Goal: Transaction & Acquisition: Purchase product/service

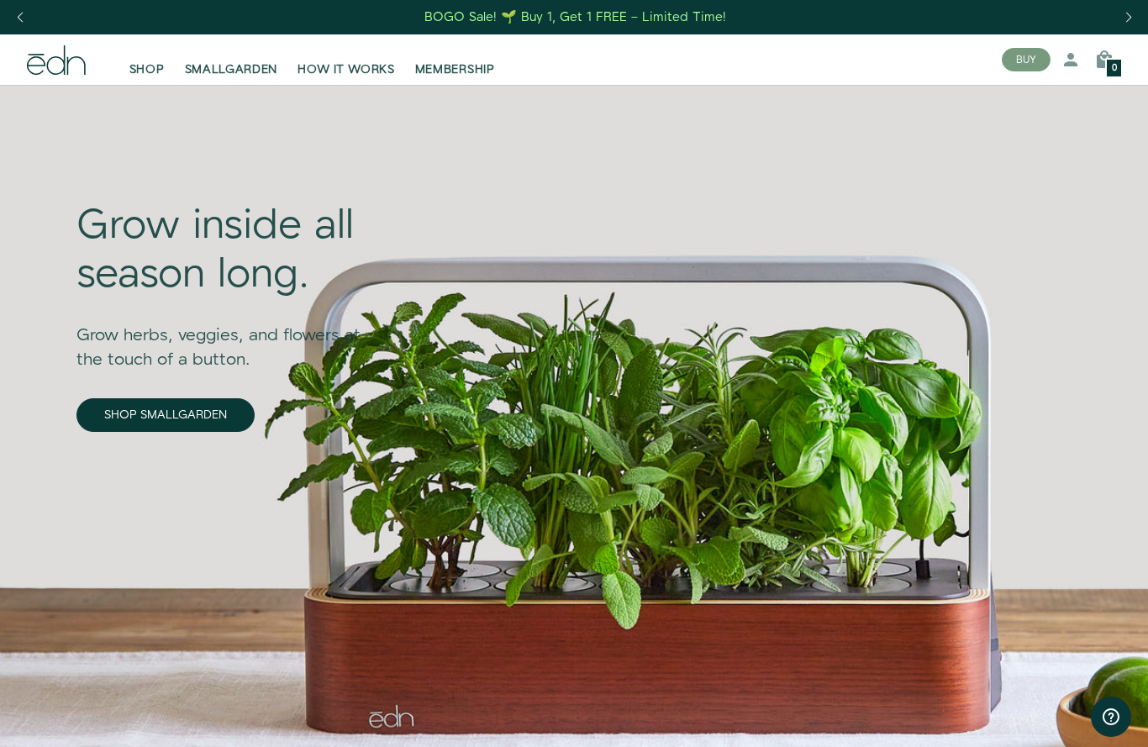
click at [189, 408] on link "SHOP SMALLGARDEN" at bounding box center [165, 415] width 178 height 34
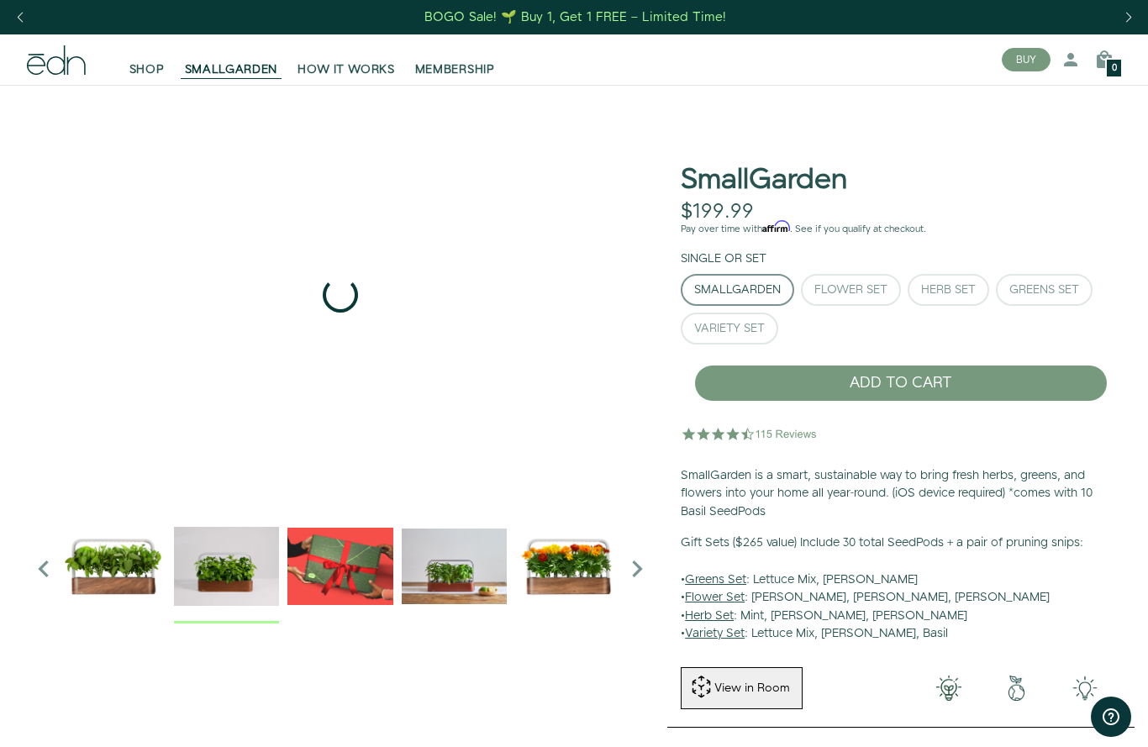
click at [247, 557] on img "2 / 6" at bounding box center [226, 565] width 105 height 105
click at [341, 578] on img "3 / 6" at bounding box center [339, 565] width 105 height 105
click at [449, 555] on img "4 / 6" at bounding box center [454, 565] width 105 height 105
click at [576, 578] on img "5 / 6" at bounding box center [567, 565] width 105 height 105
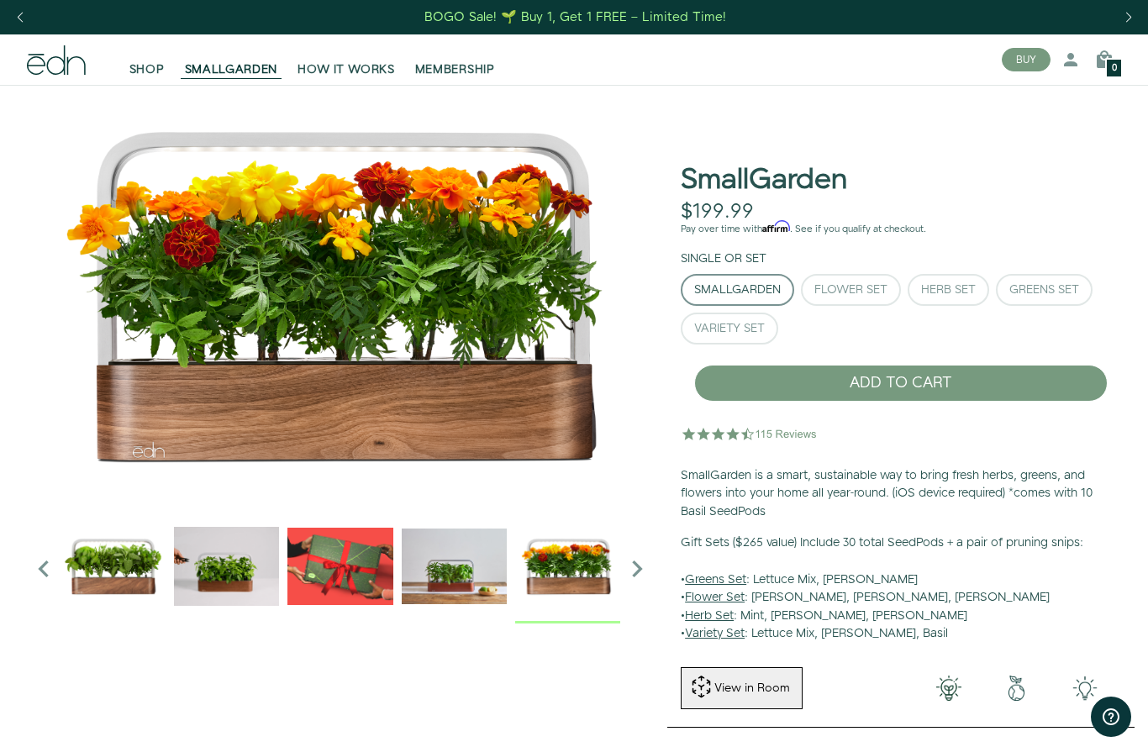
click at [640, 561] on icon "Next slide" at bounding box center [637, 569] width 34 height 34
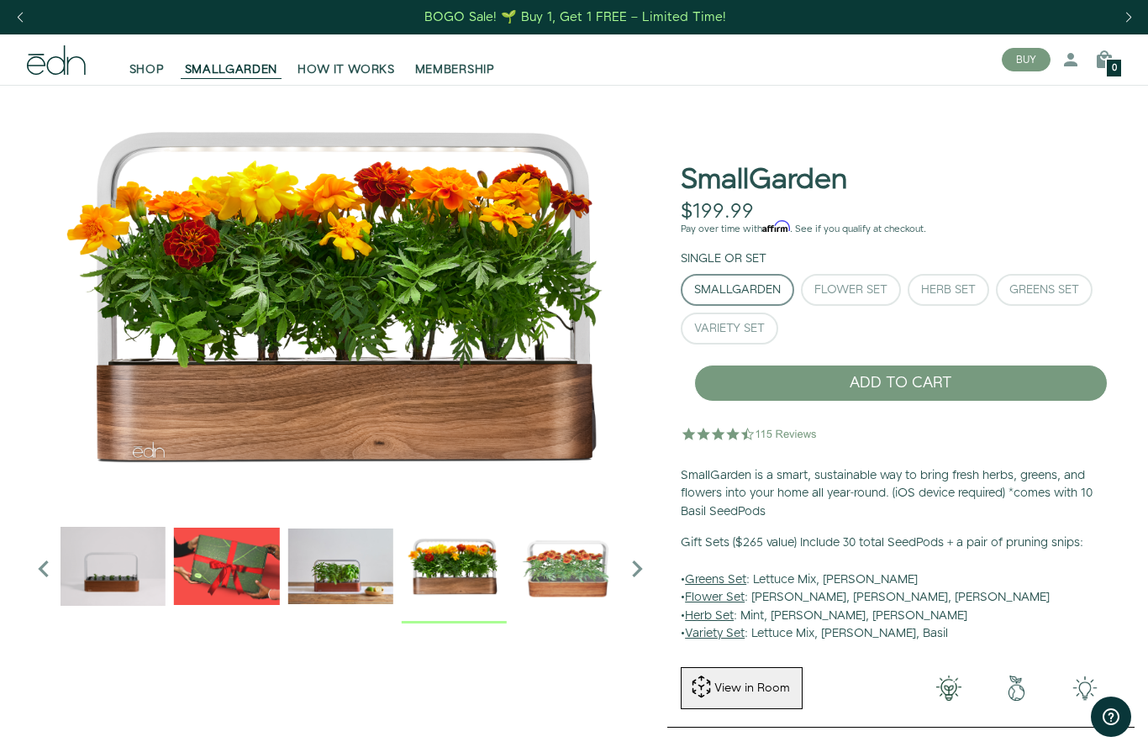
click at [628, 567] on icon "Next slide" at bounding box center [637, 569] width 34 height 34
click at [643, 559] on icon "Next slide" at bounding box center [637, 569] width 34 height 34
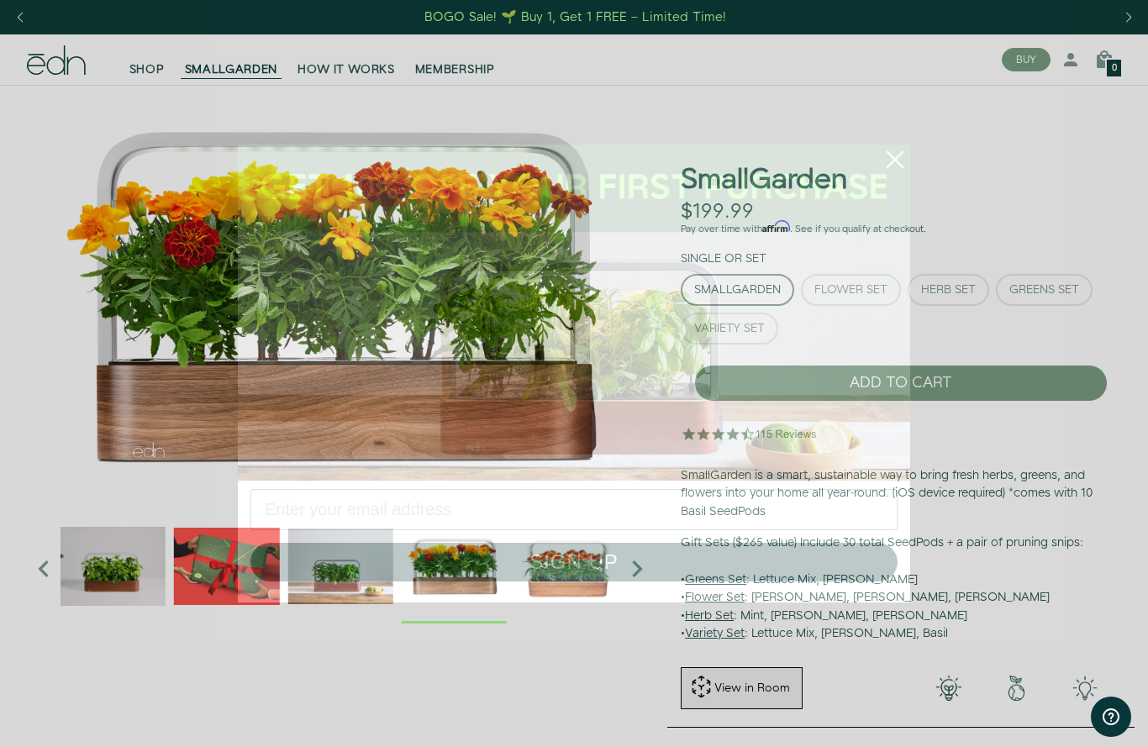
click at [632, 560] on button "SIGN UP" at bounding box center [573, 562] width 647 height 39
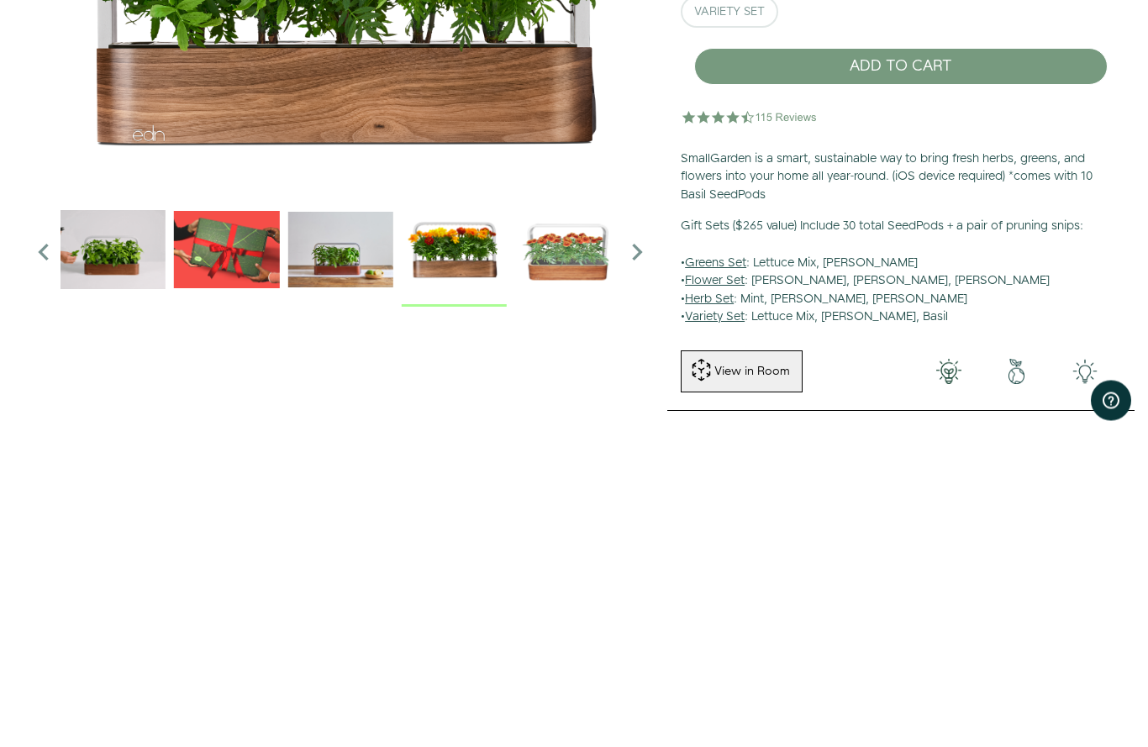
scroll to position [317, 0]
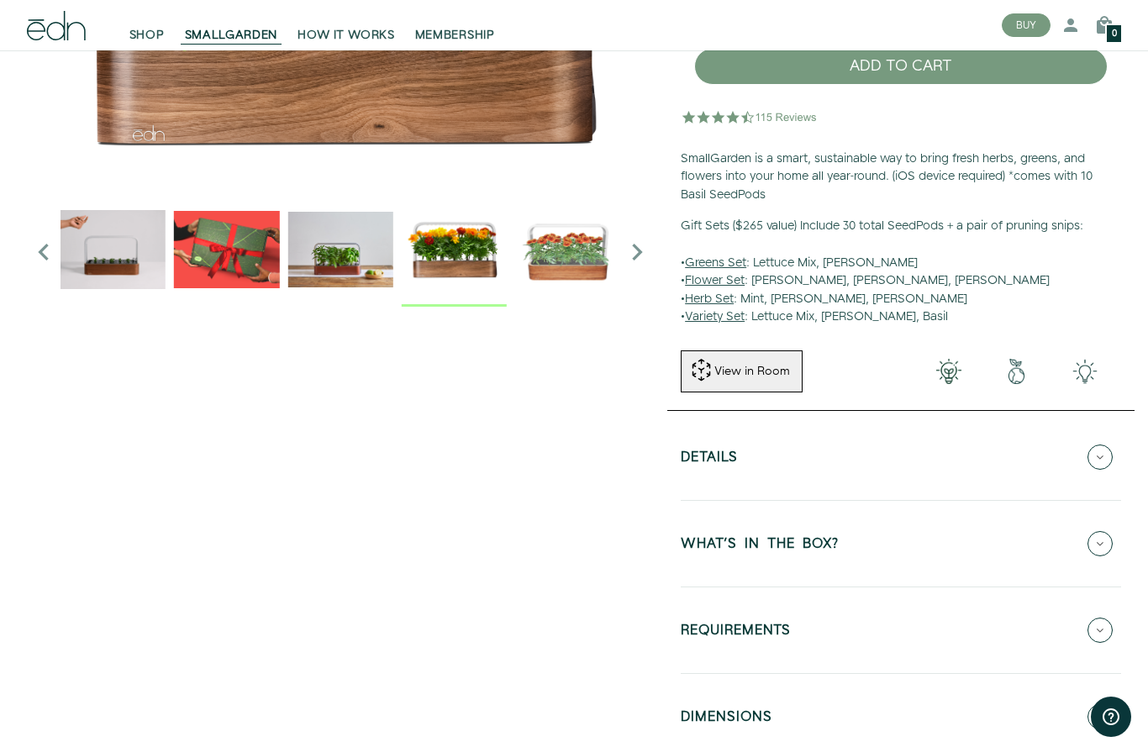
click at [729, 313] on u "Variety Set" at bounding box center [715, 316] width 60 height 17
click at [759, 363] on div "View in Room" at bounding box center [751, 371] width 79 height 17
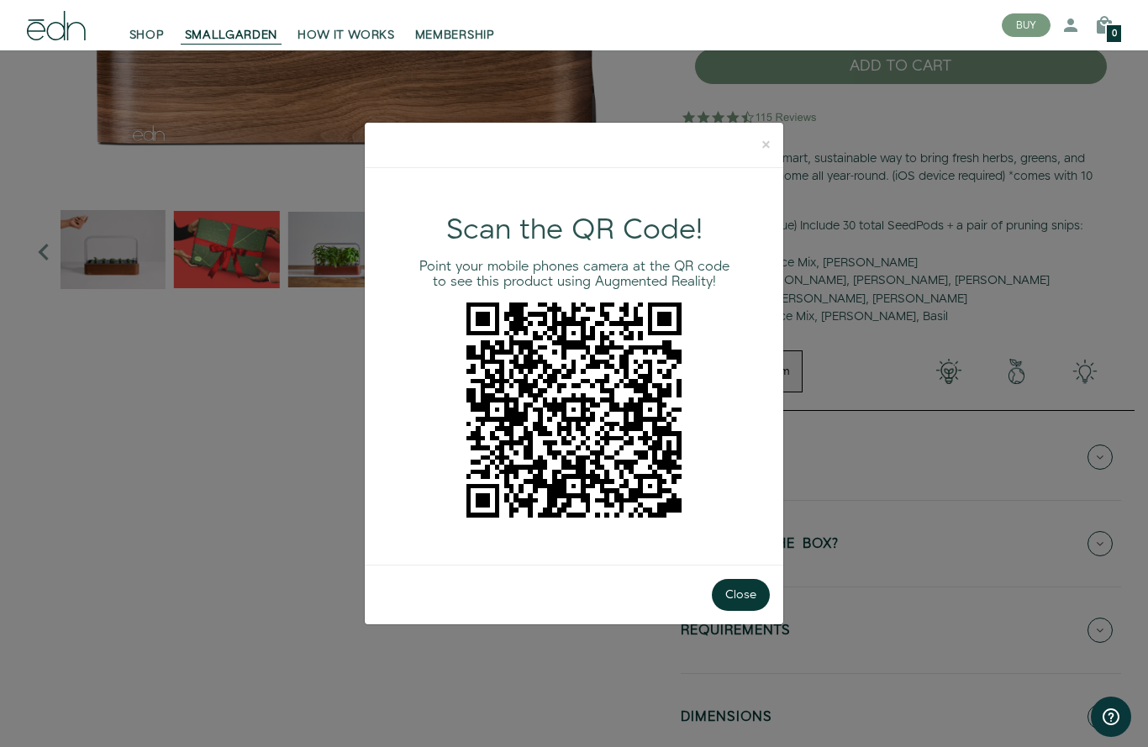
click at [756, 160] on button "×" at bounding box center [766, 145] width 34 height 45
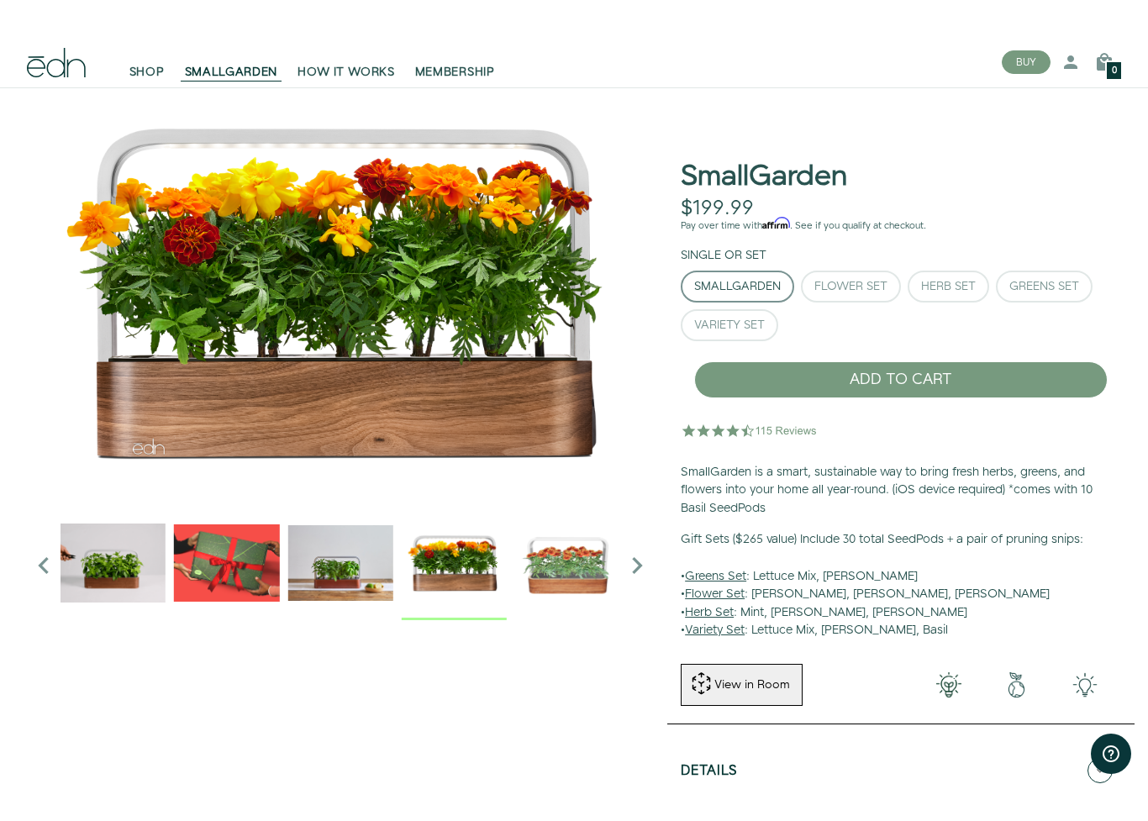
scroll to position [0, 0]
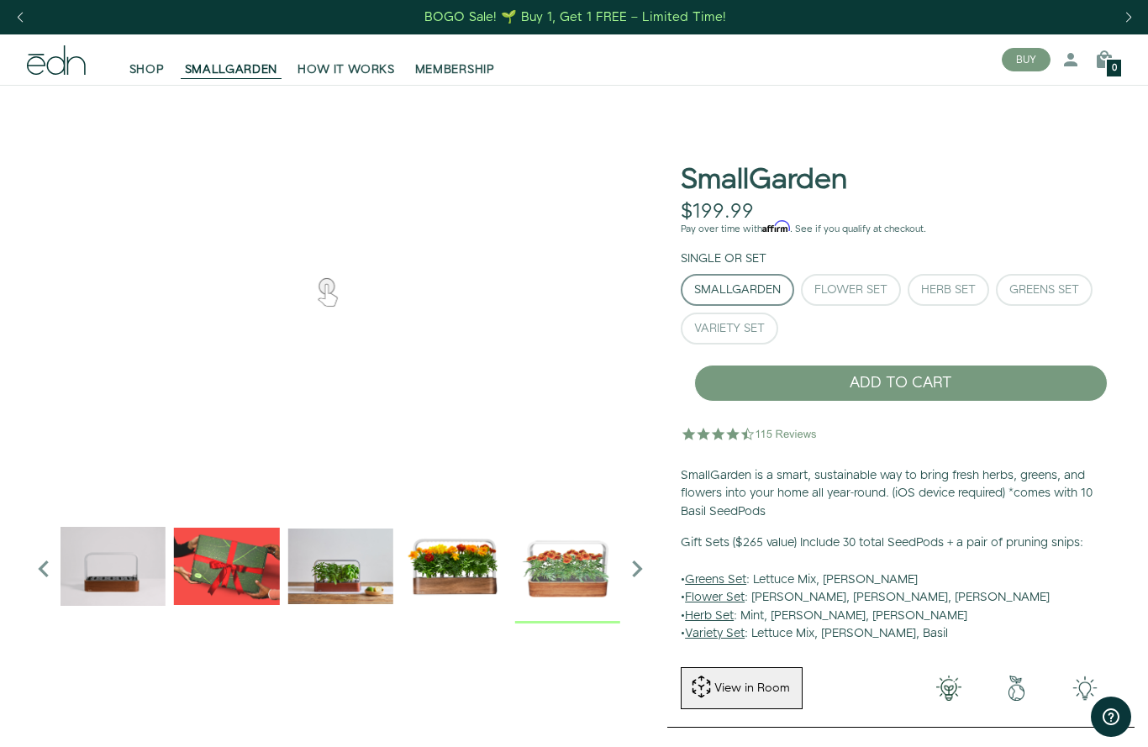
click at [764, 296] on div "SmallGarden" at bounding box center [737, 290] width 87 height 12
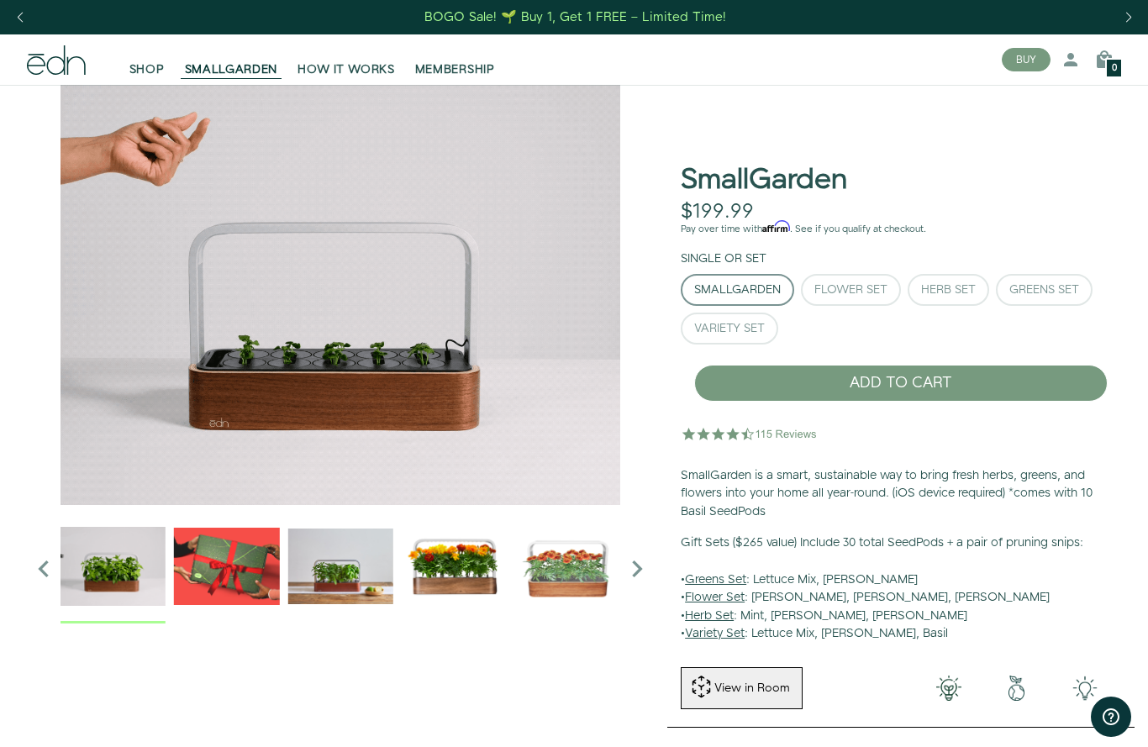
click at [114, 570] on img "2 / 6" at bounding box center [112, 565] width 105 height 105
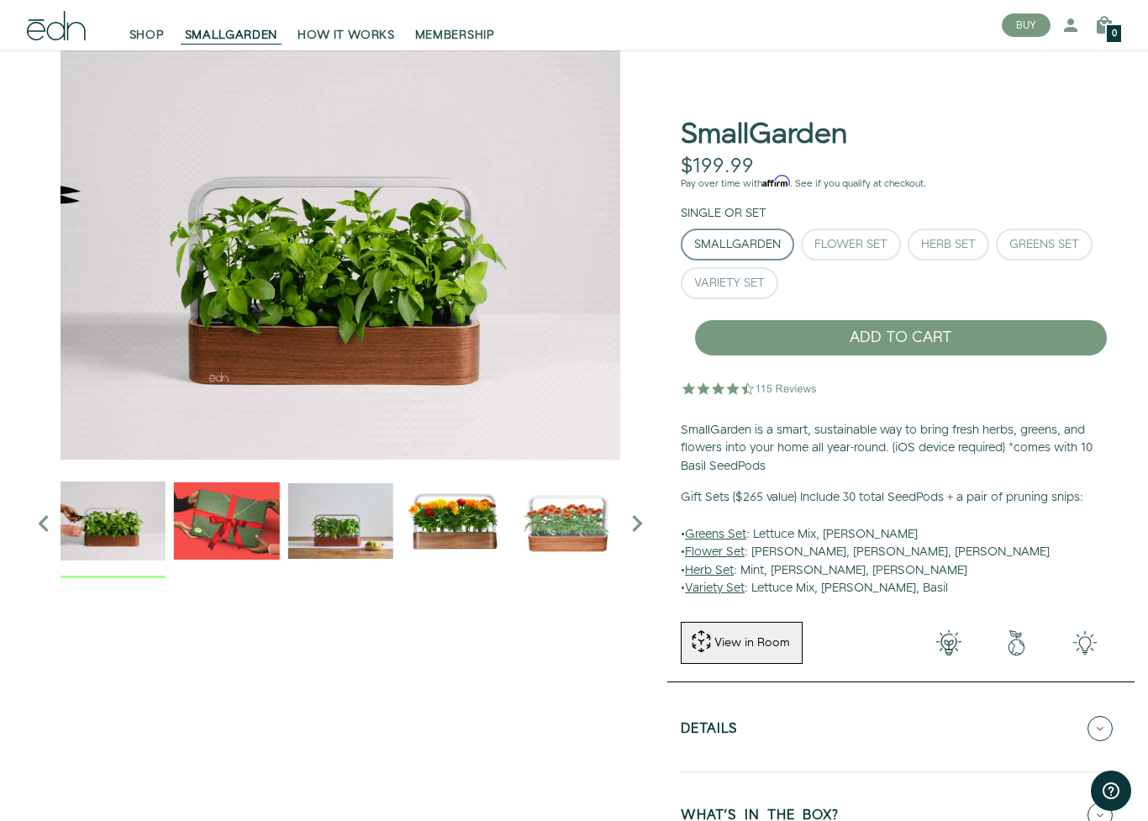
scroll to position [45, 2]
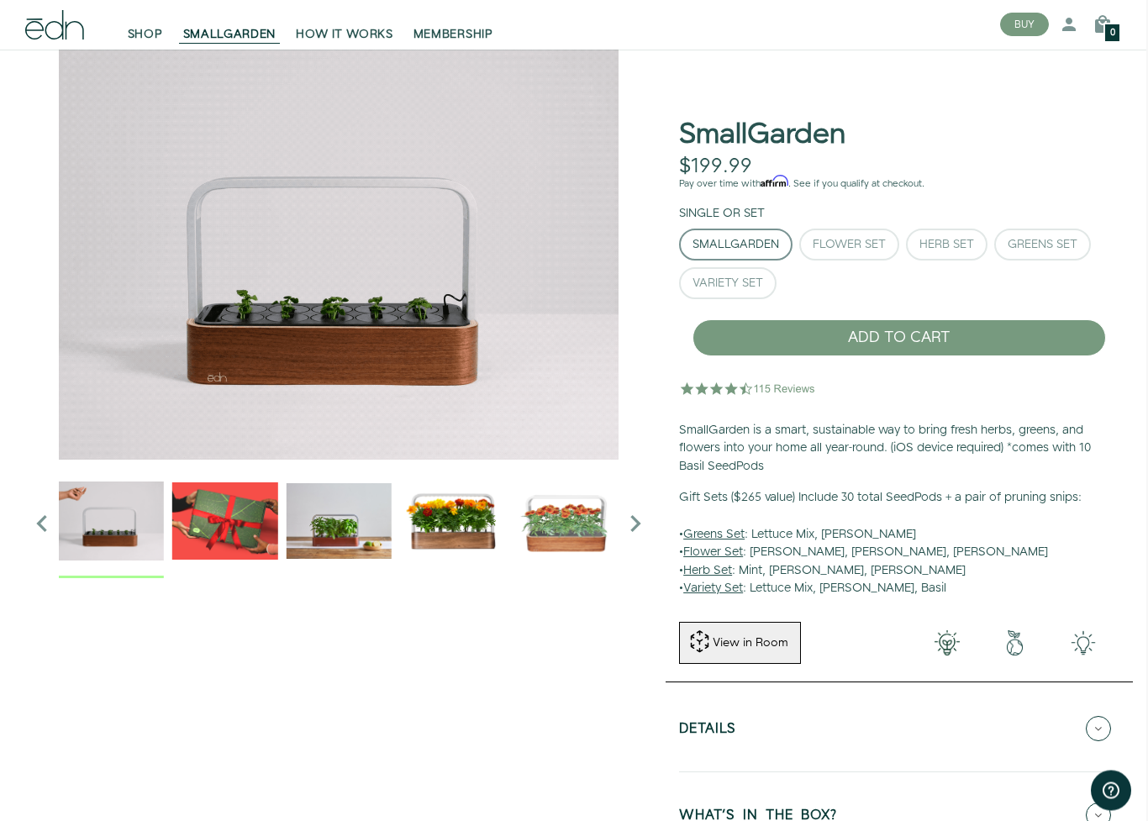
click at [1040, 244] on div "Greens Set" at bounding box center [1042, 245] width 70 height 12
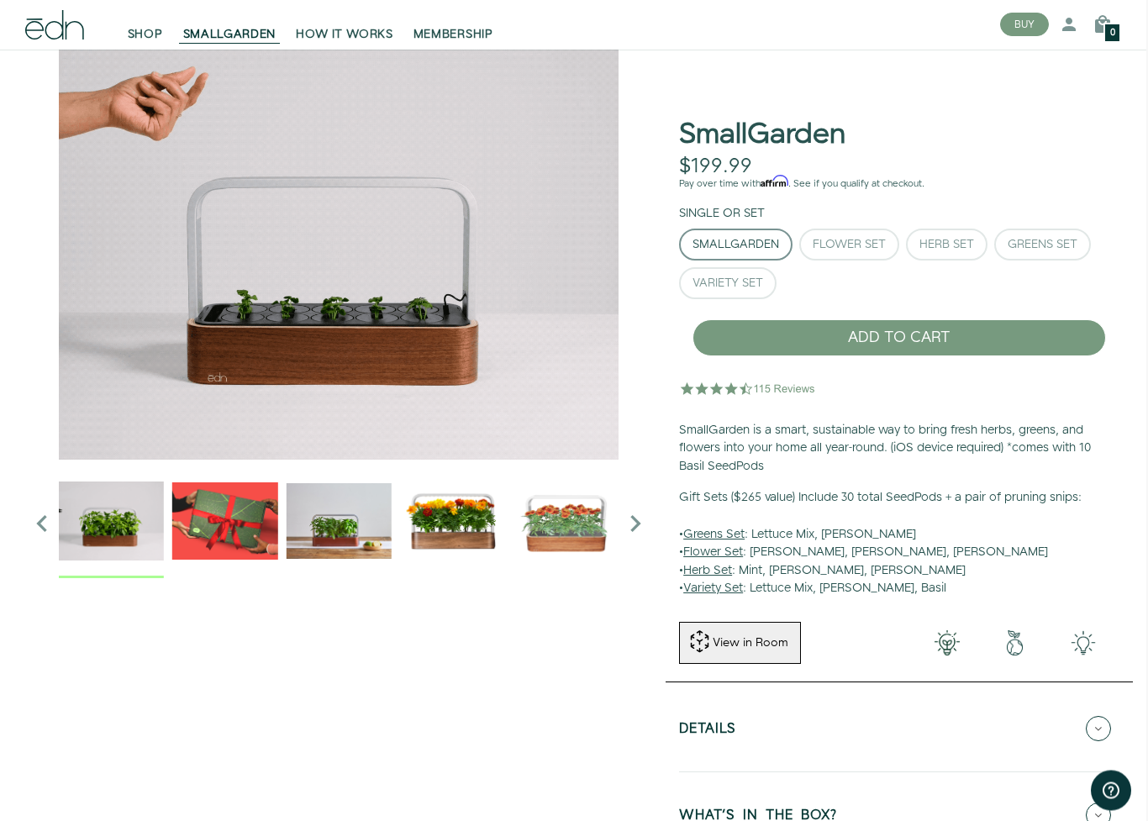
scroll to position [45, 2]
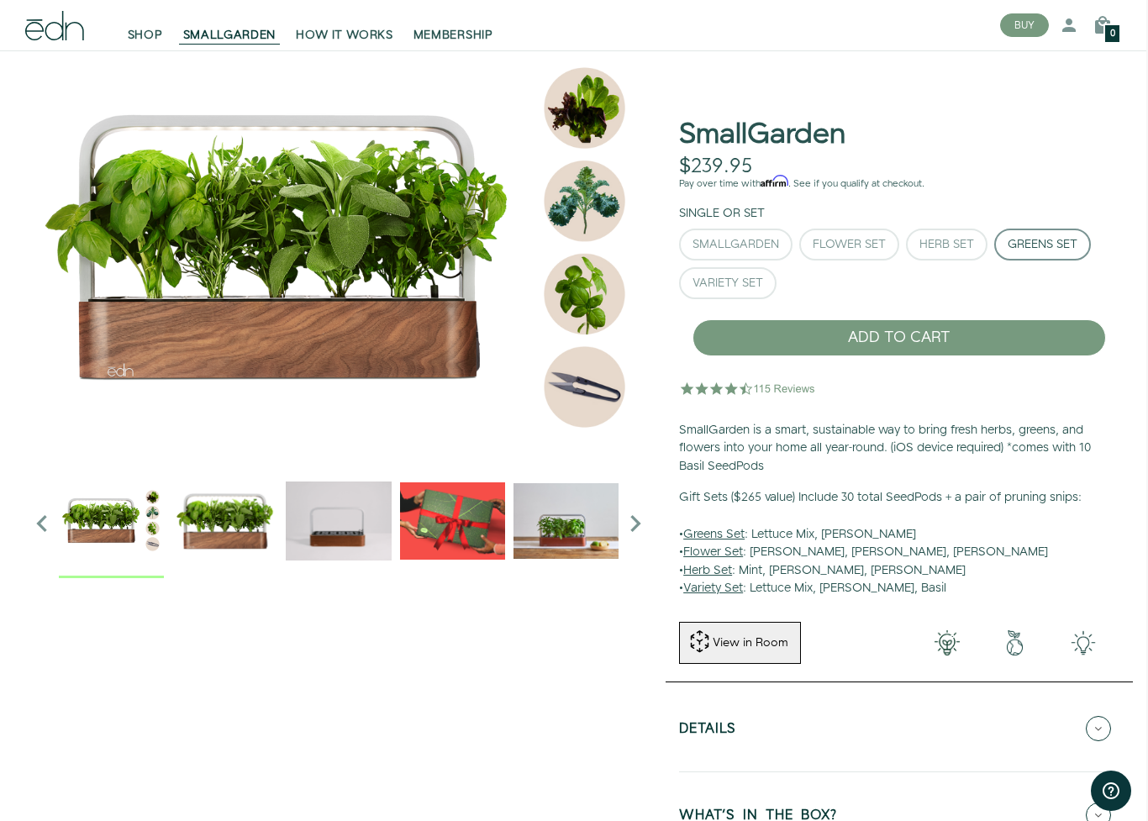
click at [216, 524] on img "1 / 6" at bounding box center [224, 520] width 105 height 105
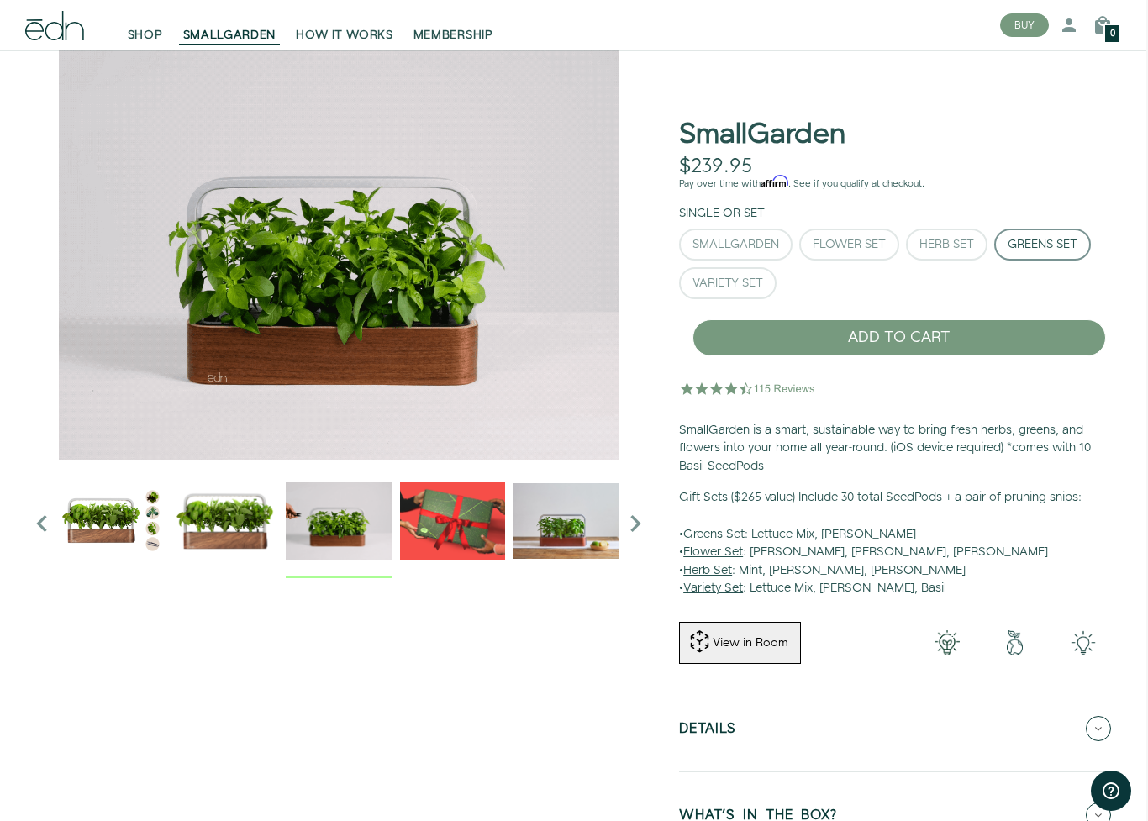
click at [333, 510] on img "2 / 6" at bounding box center [338, 520] width 105 height 105
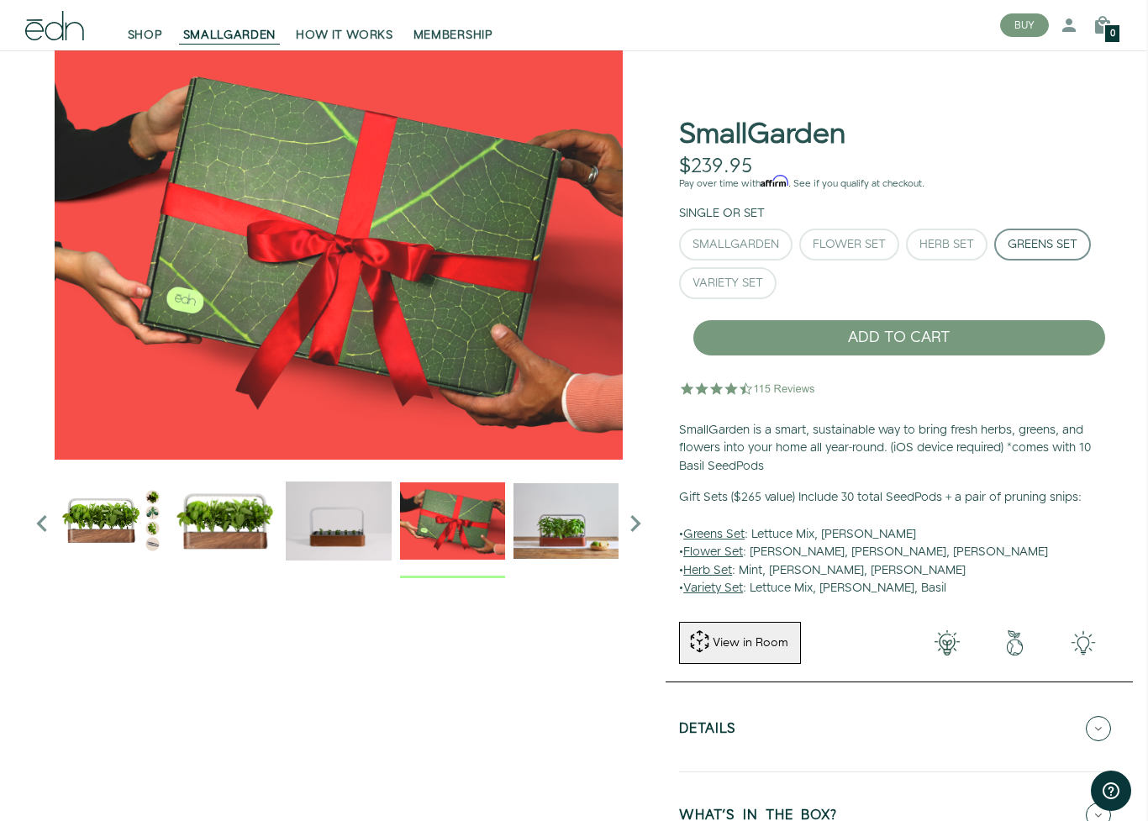
click at [447, 519] on img "3 / 6" at bounding box center [452, 520] width 105 height 105
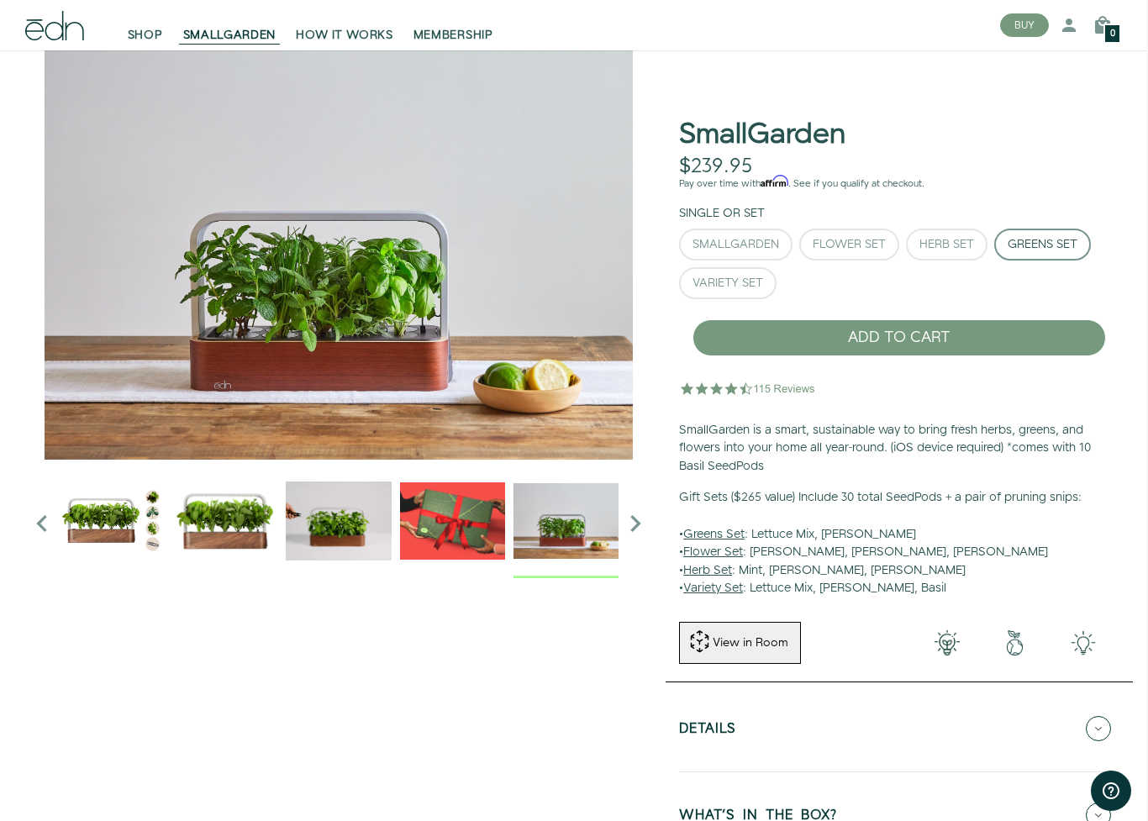
click at [556, 516] on img "4 / 6" at bounding box center [565, 520] width 105 height 105
click at [720, 282] on div "Variety Set" at bounding box center [727, 283] width 71 height 12
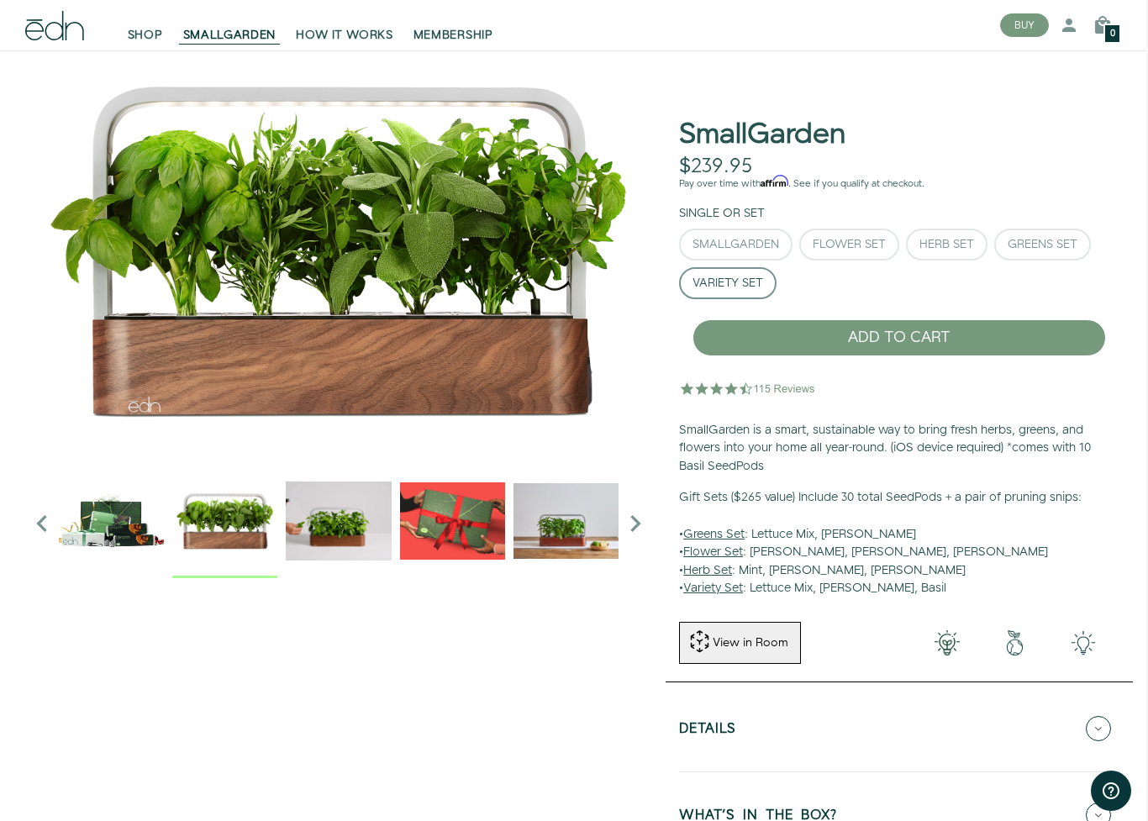
click at [238, 527] on img "1 / 6" at bounding box center [224, 520] width 105 height 105
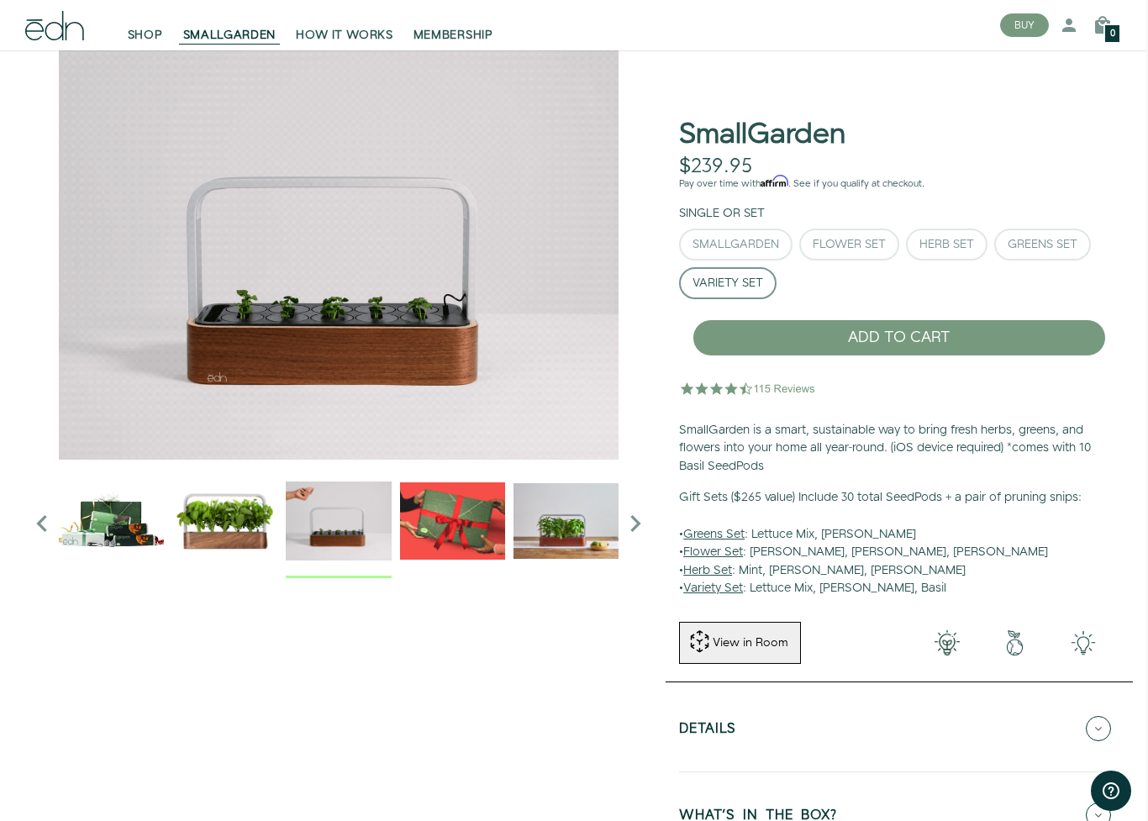
click at [341, 513] on img "2 / 6" at bounding box center [338, 520] width 105 height 105
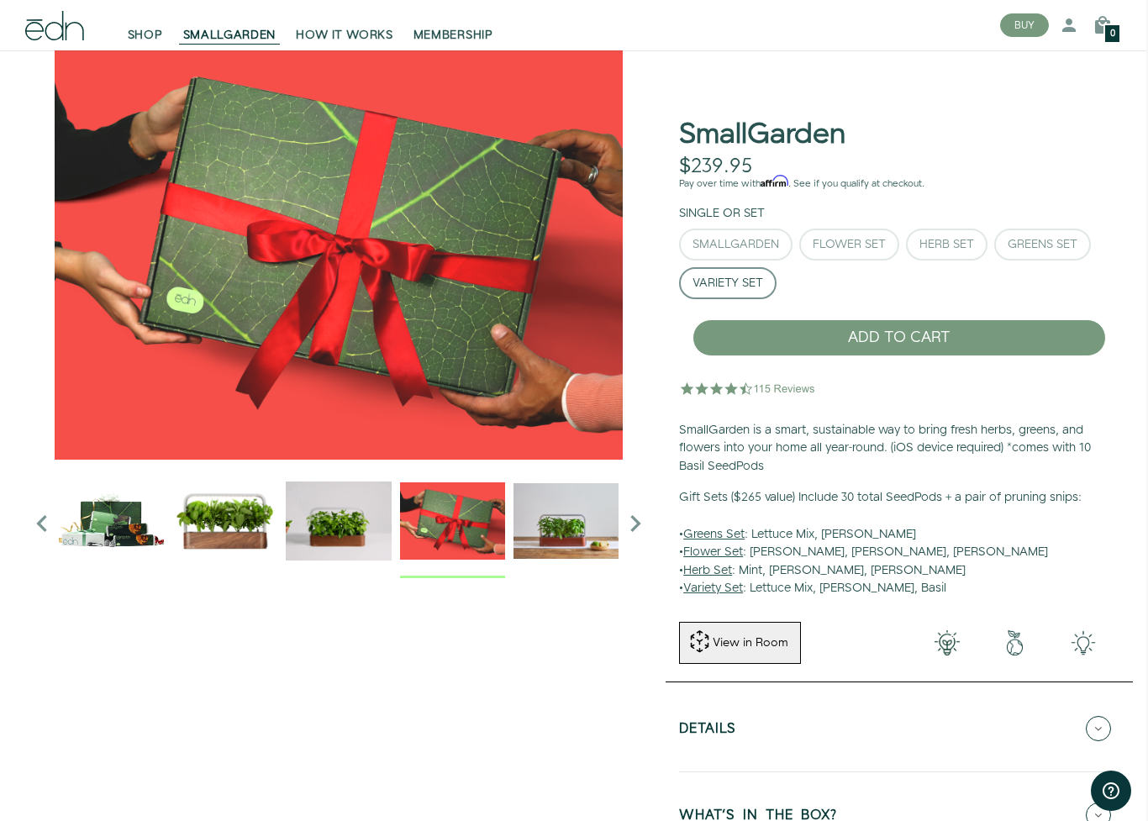
click at [469, 538] on img "3 / 6" at bounding box center [452, 520] width 105 height 105
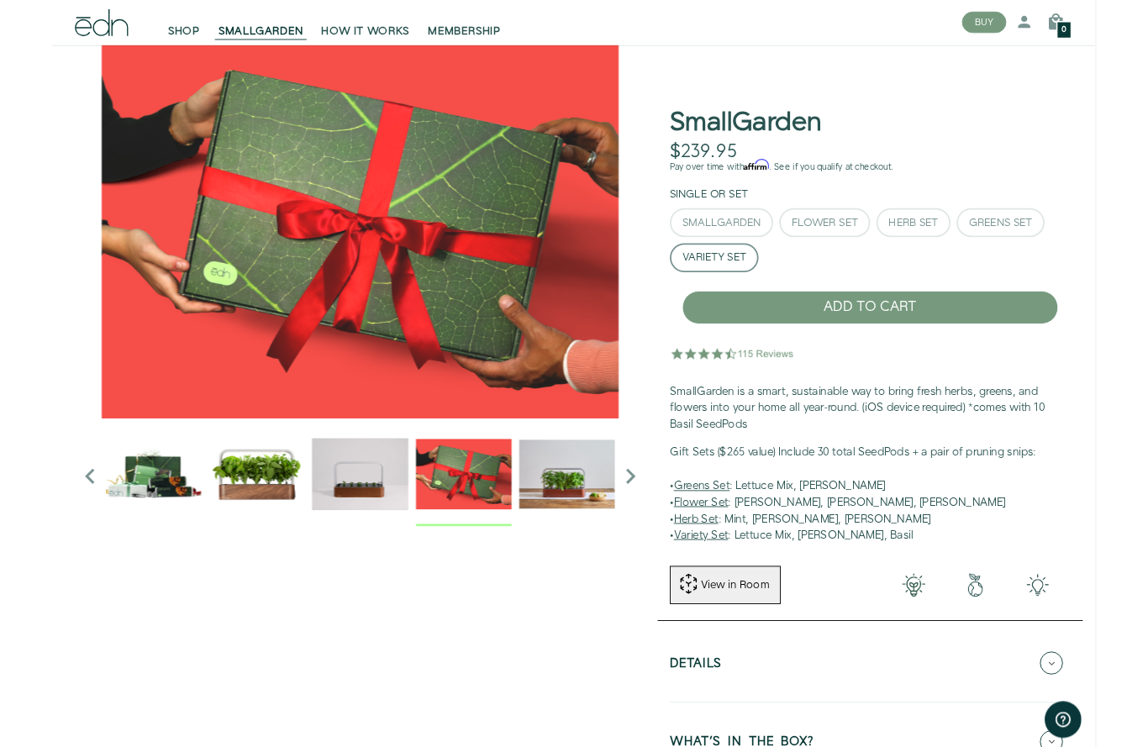
scroll to position [0, 2]
